Goal: Task Accomplishment & Management: Manage account settings

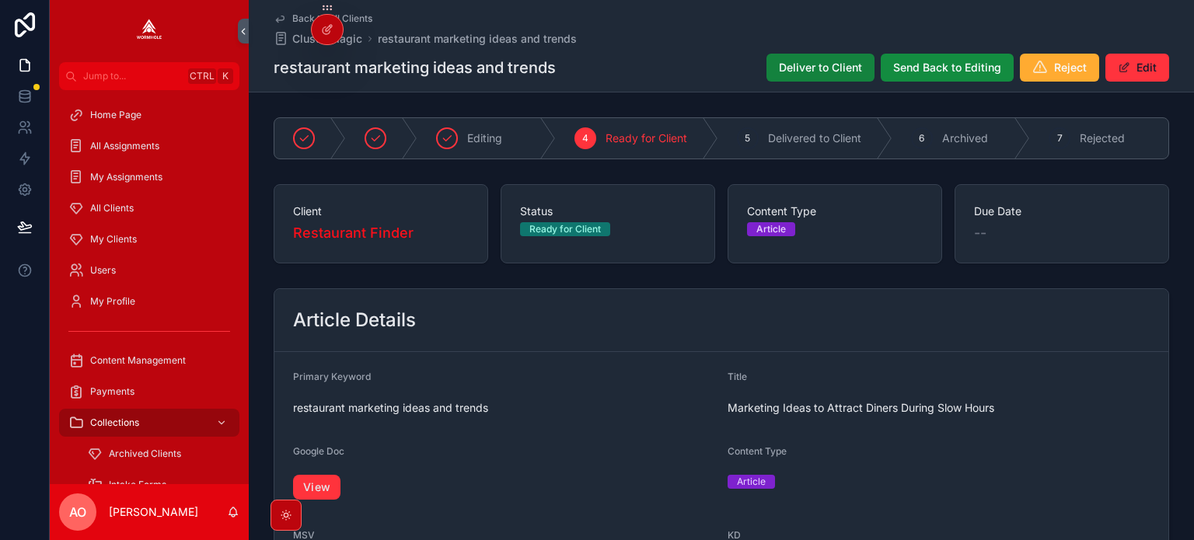
click at [821, 69] on span "Deliver to Client" at bounding box center [820, 68] width 83 height 16
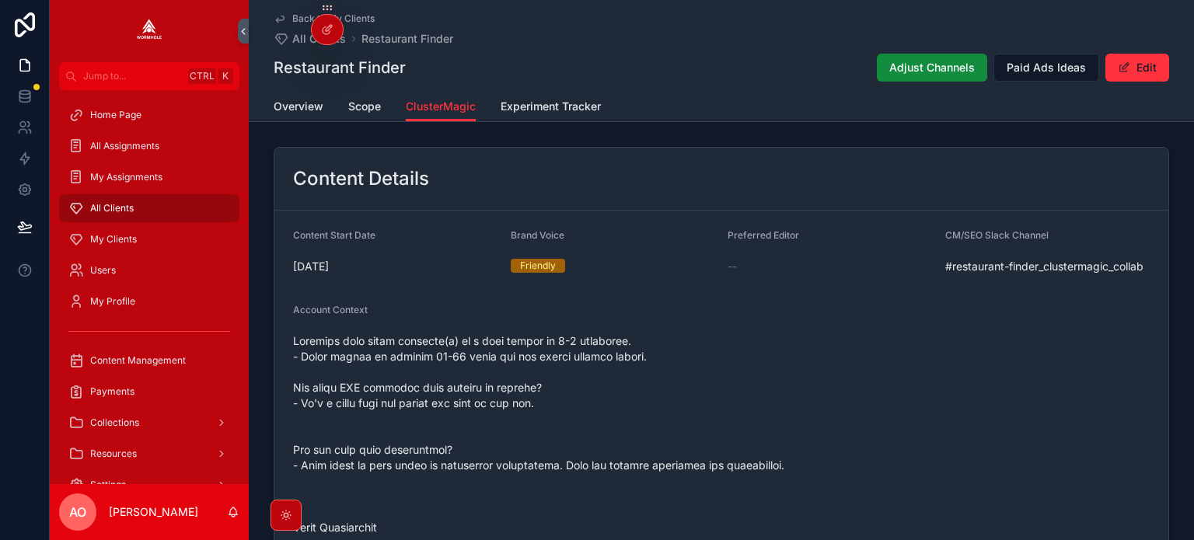
scroll to position [1633, 0]
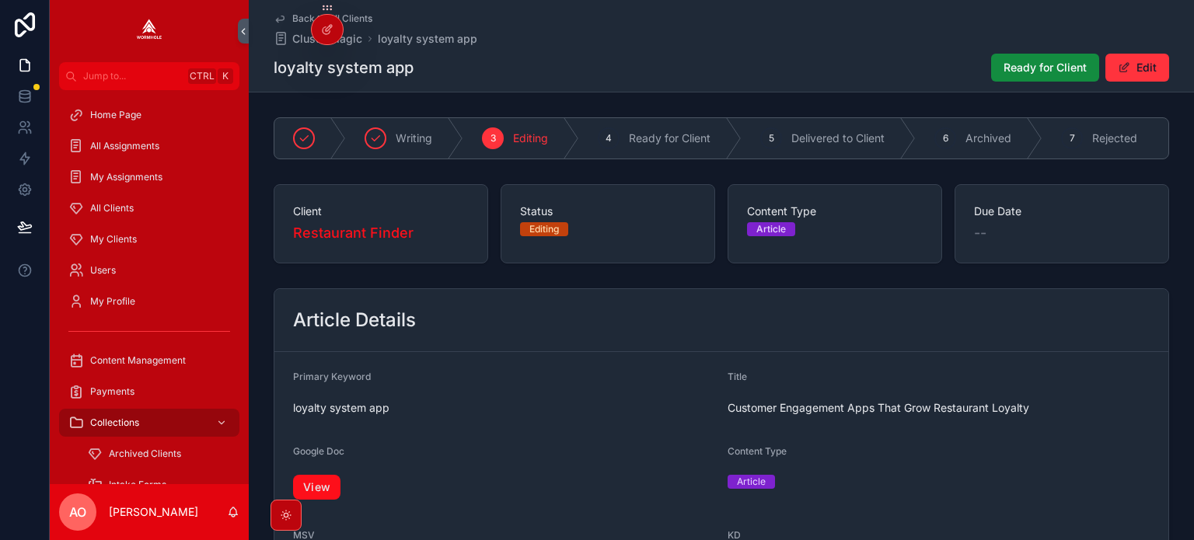
click at [328, 488] on link "View" at bounding box center [316, 487] width 47 height 25
click at [1014, 61] on span "Ready for Client" at bounding box center [1045, 68] width 83 height 16
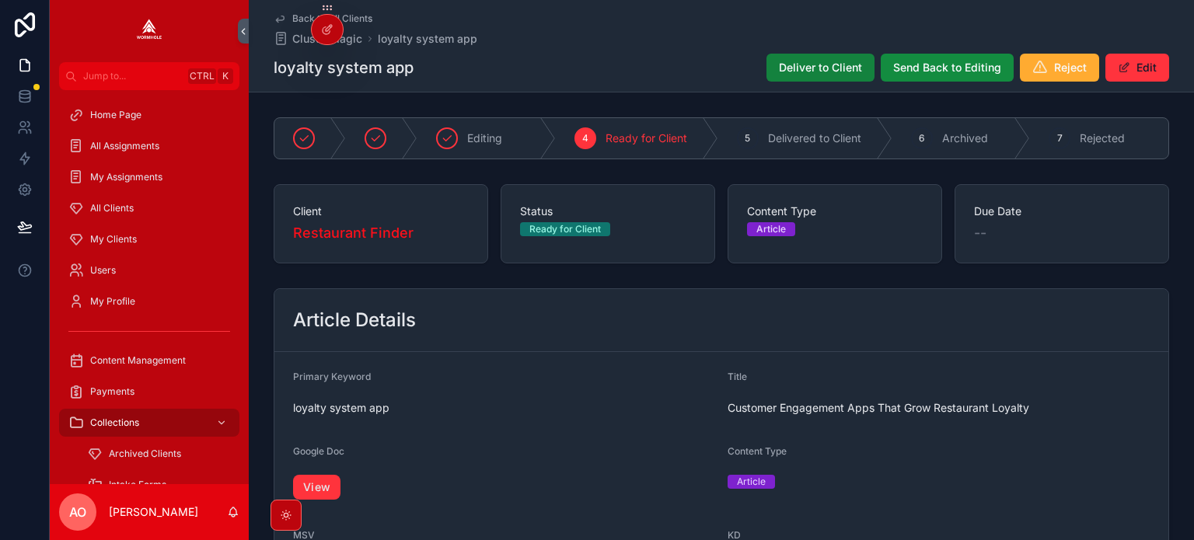
click at [807, 66] on span "Deliver to Client" at bounding box center [820, 68] width 83 height 16
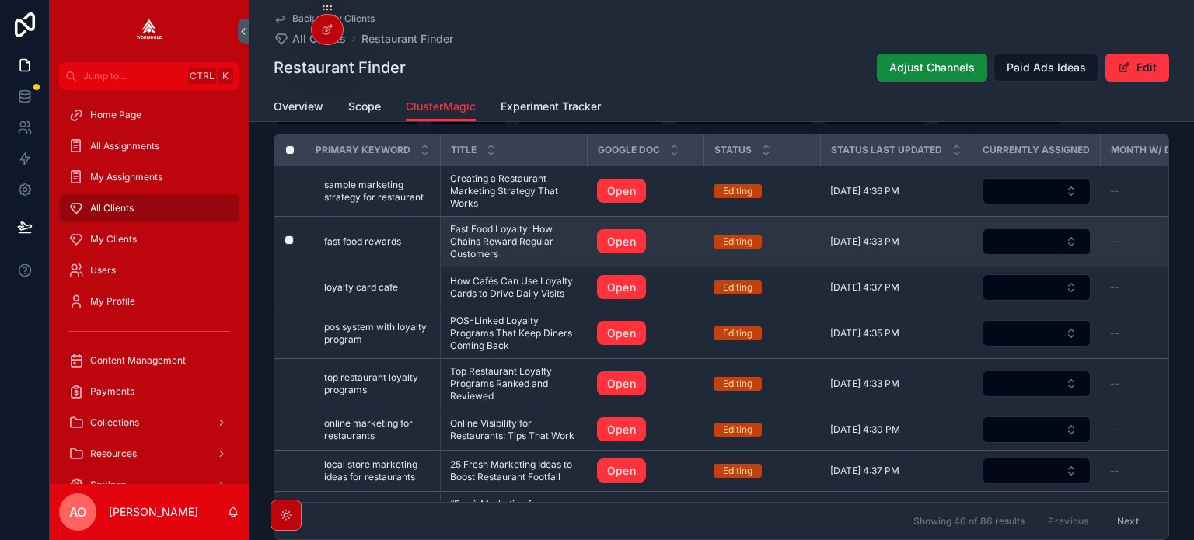
scroll to position [1555, 0]
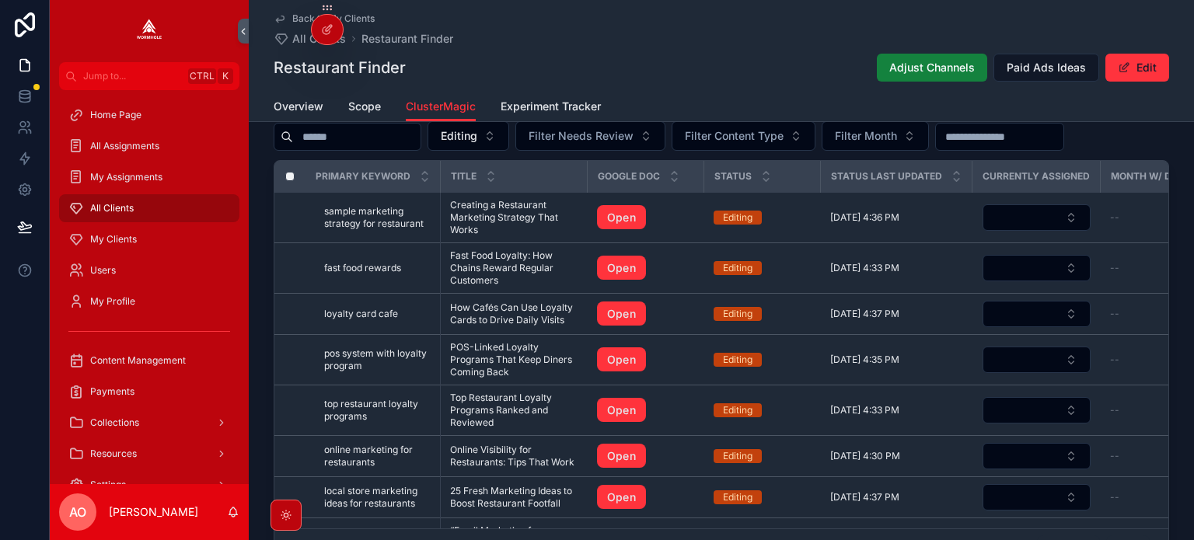
click at [914, 65] on span "Adjust Channels" at bounding box center [932, 68] width 86 height 16
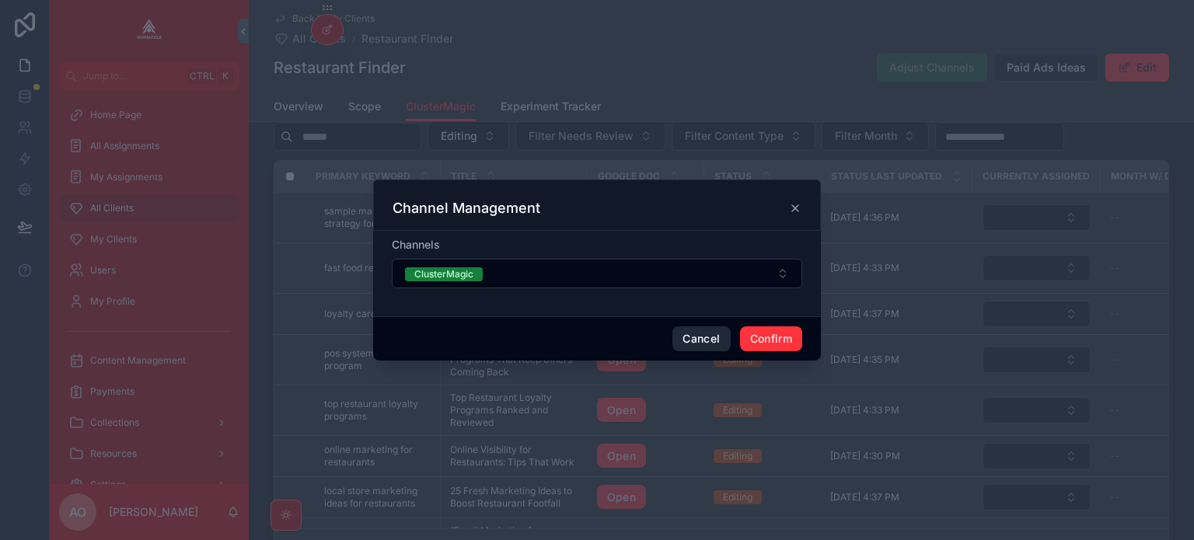
click at [703, 343] on button "Cancel" at bounding box center [702, 339] width 58 height 25
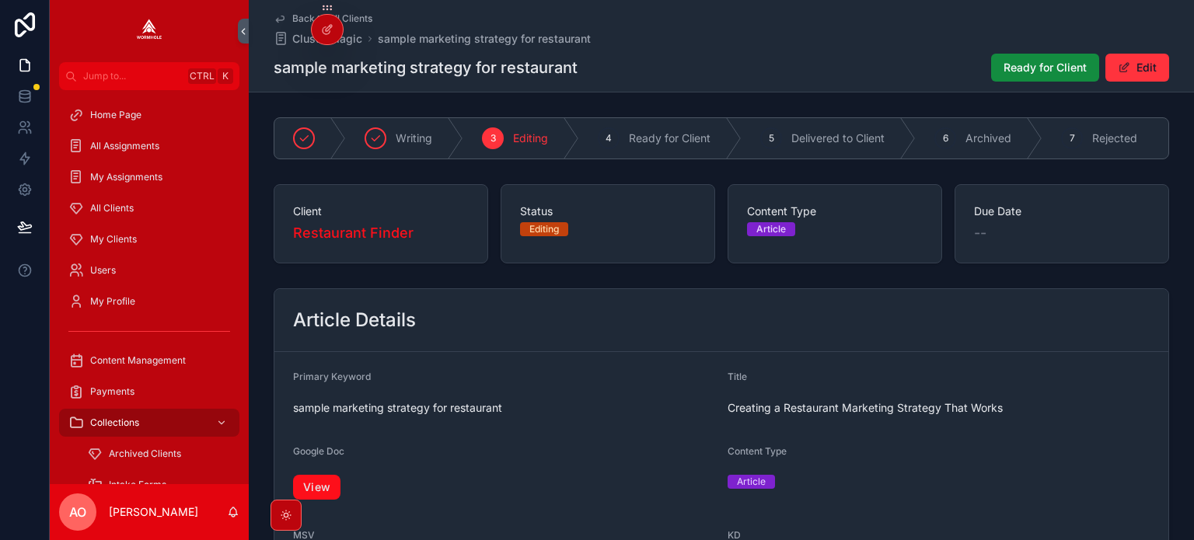
click at [320, 491] on link "View" at bounding box center [316, 487] width 47 height 25
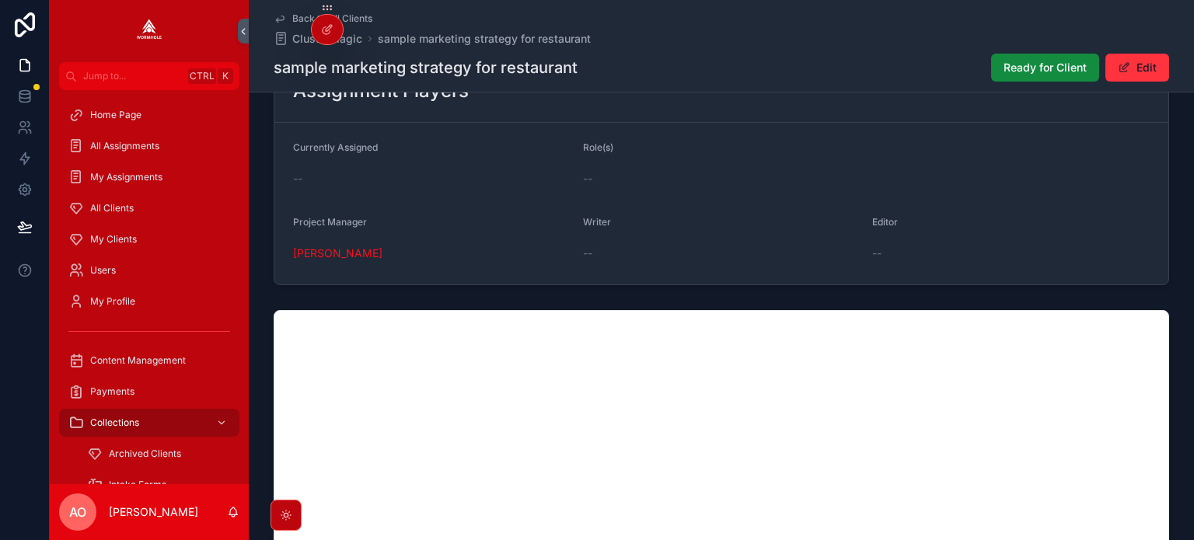
scroll to position [1166, 0]
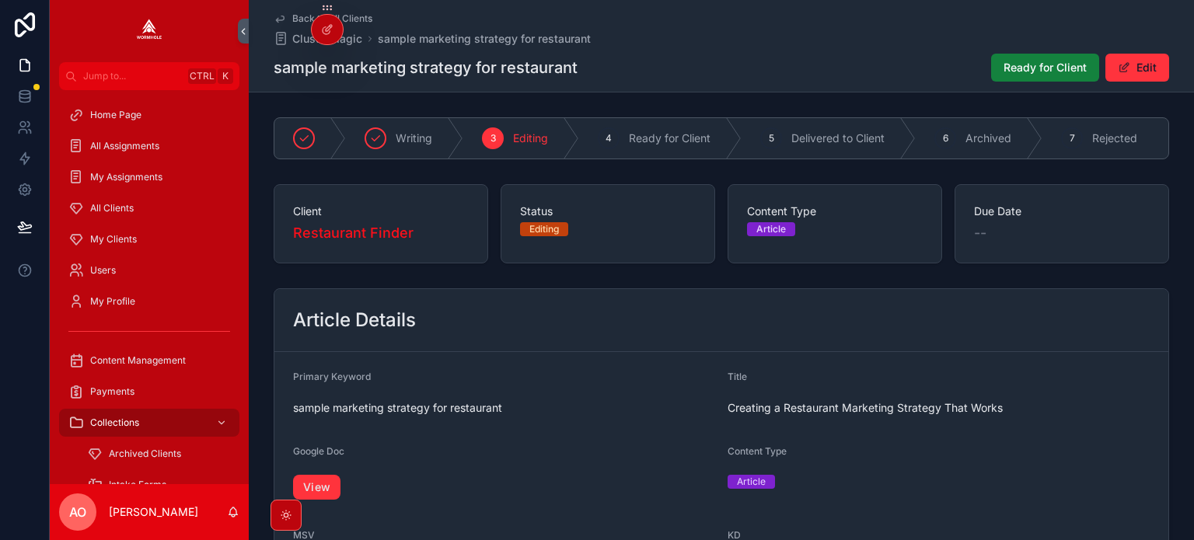
click at [1039, 65] on span "Ready for Client" at bounding box center [1045, 68] width 83 height 16
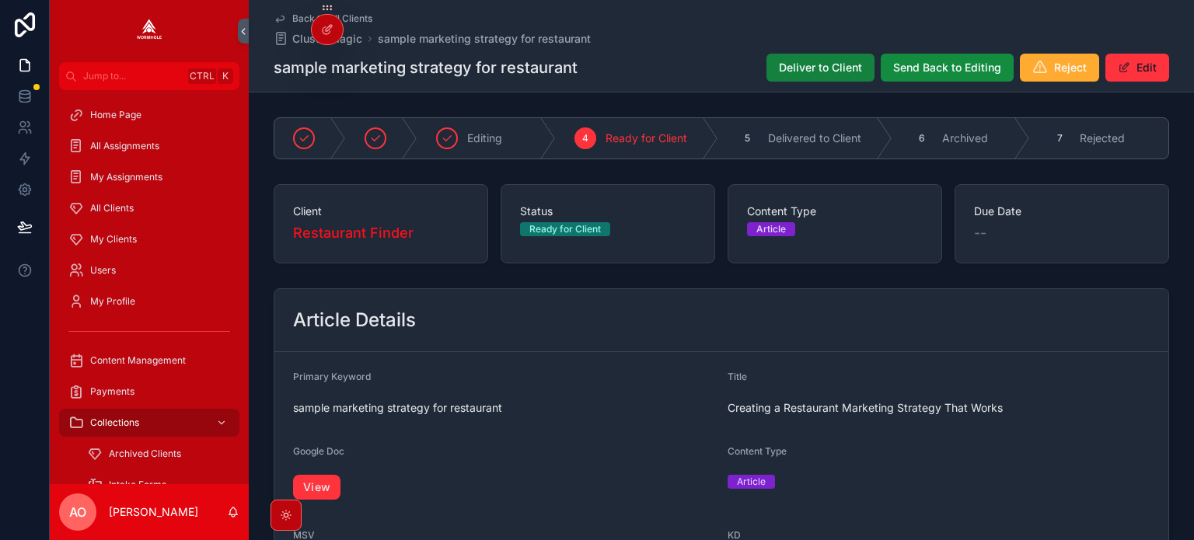
click at [837, 71] on span "Deliver to Client" at bounding box center [820, 68] width 83 height 16
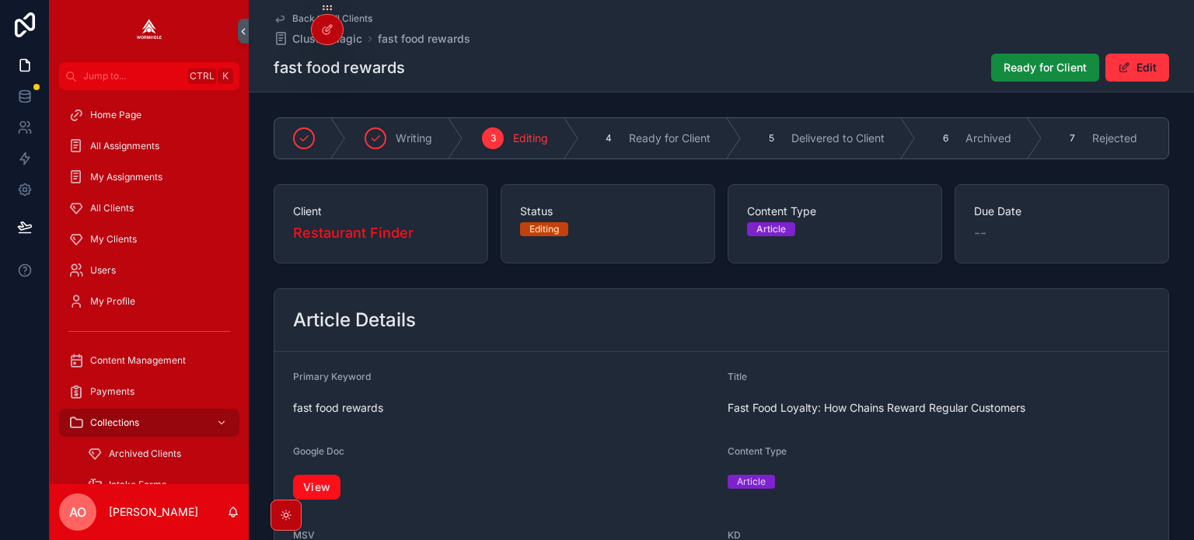
click at [317, 484] on link "View" at bounding box center [316, 487] width 47 height 25
